Goal: Information Seeking & Learning: Learn about a topic

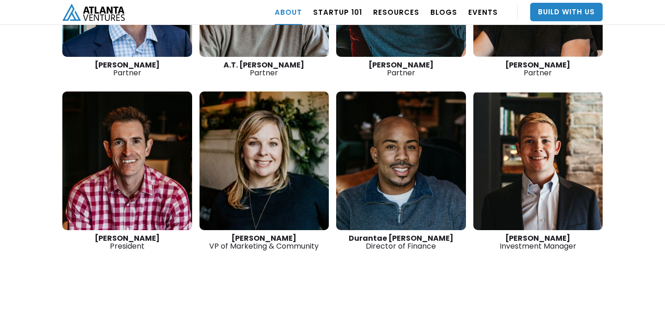
scroll to position [1438, 0]
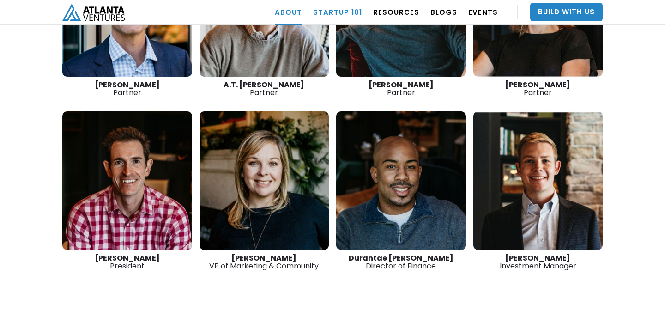
click at [334, 10] on link "Startup 101" at bounding box center [337, 12] width 49 height 26
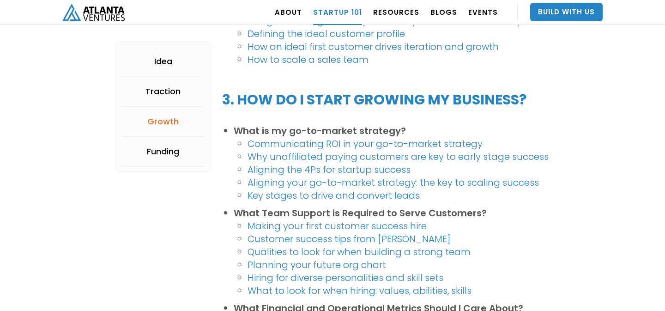
scroll to position [1190, 0]
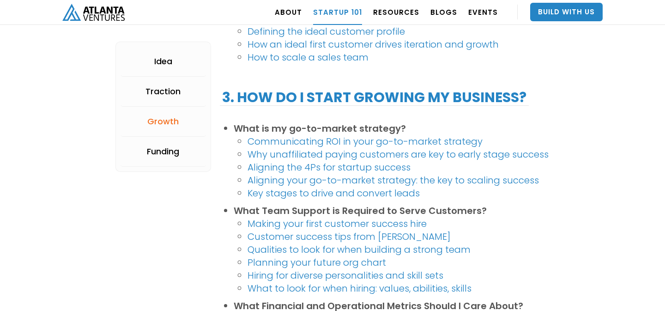
click at [331, 237] on link "Customer success tips from Kathryn O'Day" at bounding box center [348, 236] width 203 height 13
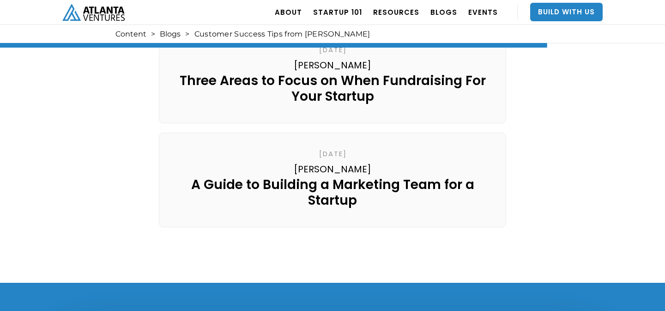
scroll to position [1666, 0]
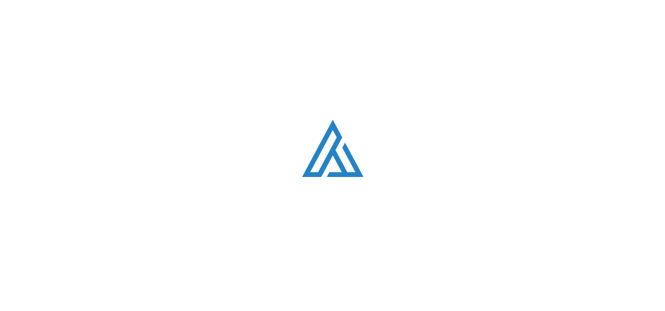
scroll to position [1190, 0]
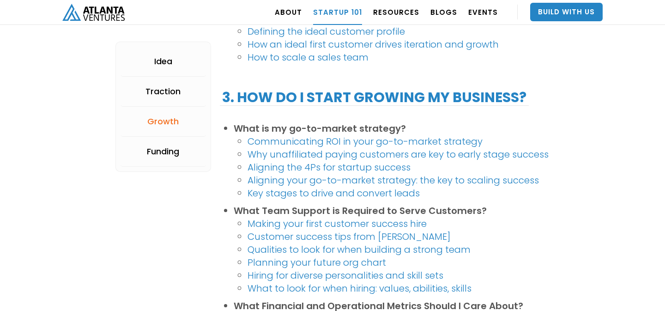
click at [363, 142] on link "Communicating ROI in your go-to-market strategy" at bounding box center [364, 141] width 235 height 13
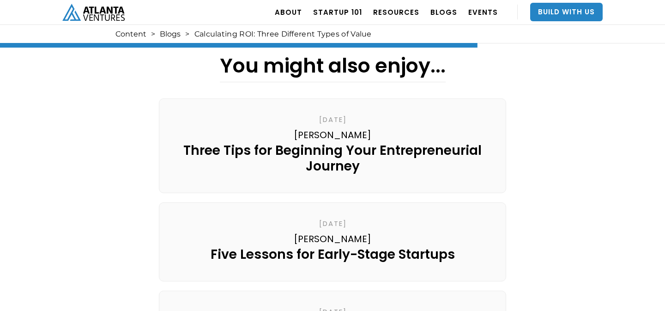
scroll to position [1369, 0]
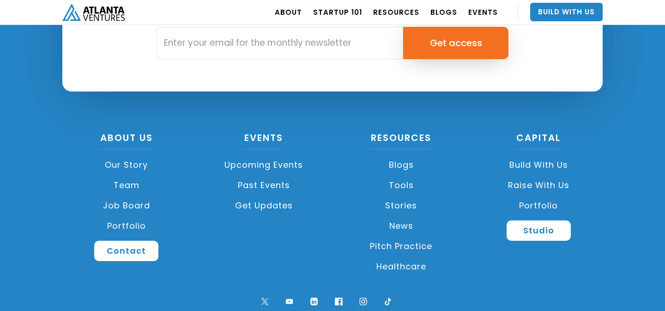
scroll to position [2242, 0]
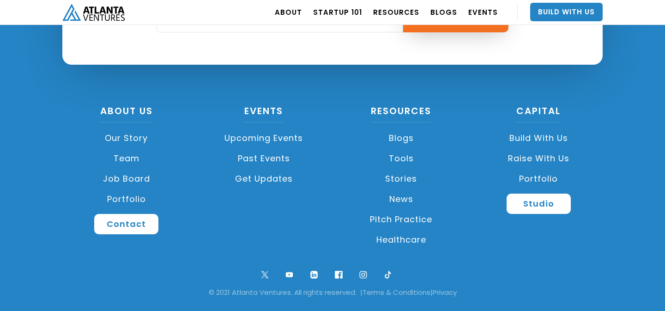
click at [133, 137] on link "Our Story" at bounding box center [126, 138] width 128 height 20
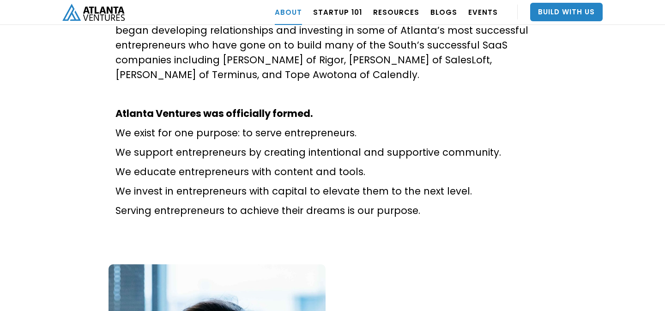
scroll to position [602, 0]
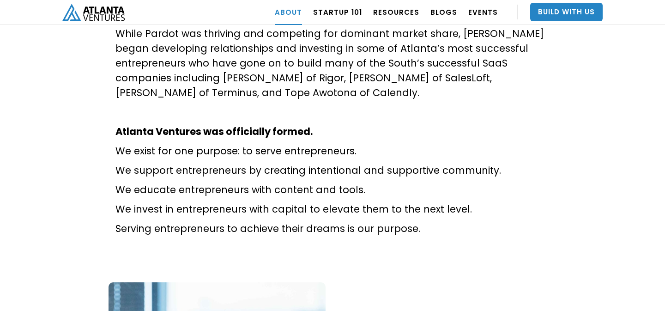
drag, startPoint x: 116, startPoint y: 99, endPoint x: 469, endPoint y: 202, distance: 367.5
copy div "Atlanta Ventures was officially formed. We exist for one purpose: to serve entr…"
